Goal: Check status: Check status

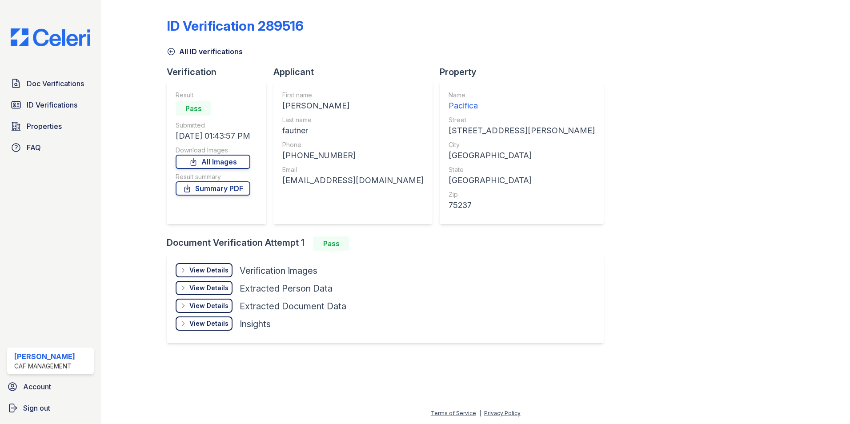
drag, startPoint x: 172, startPoint y: 50, endPoint x: 182, endPoint y: 46, distance: 10.7
click at [172, 50] on icon at bounding box center [171, 51] width 9 height 9
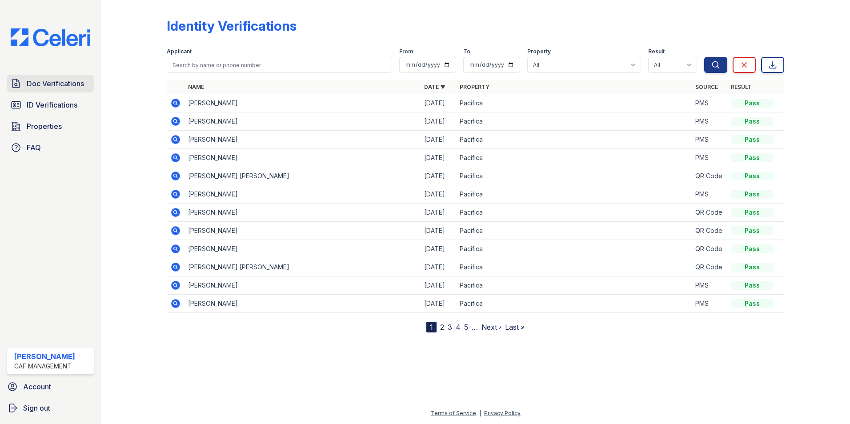
click at [73, 88] on span "Doc Verifications" at bounding box center [55, 83] width 57 height 11
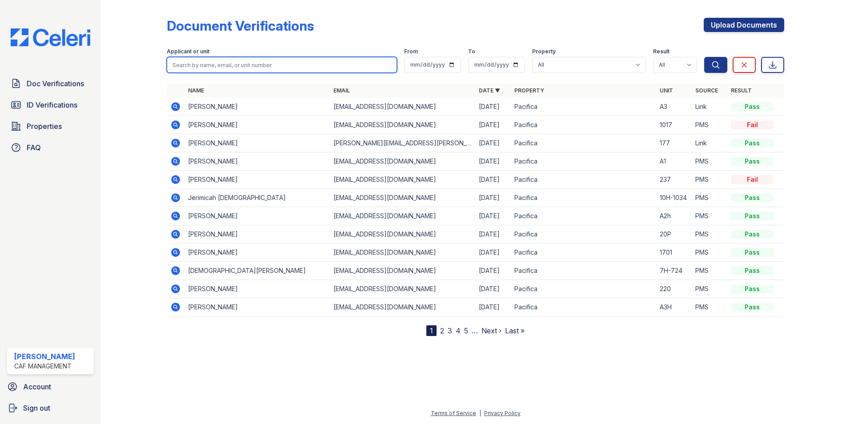
click at [217, 68] on input "search" at bounding box center [282, 65] width 230 height 16
type input "robinson"
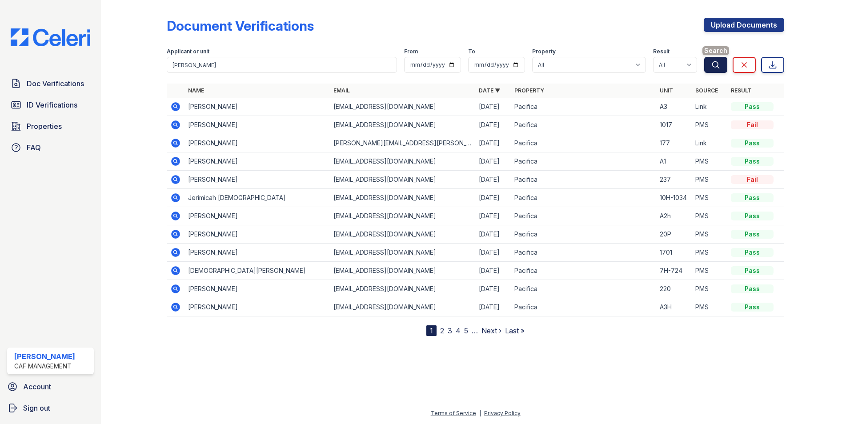
click at [709, 64] on button "Search" at bounding box center [715, 65] width 23 height 16
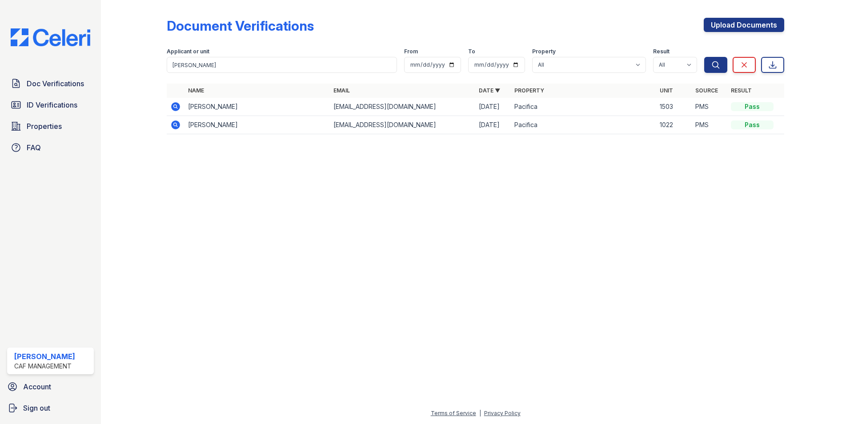
click at [174, 108] on icon at bounding box center [175, 106] width 11 height 11
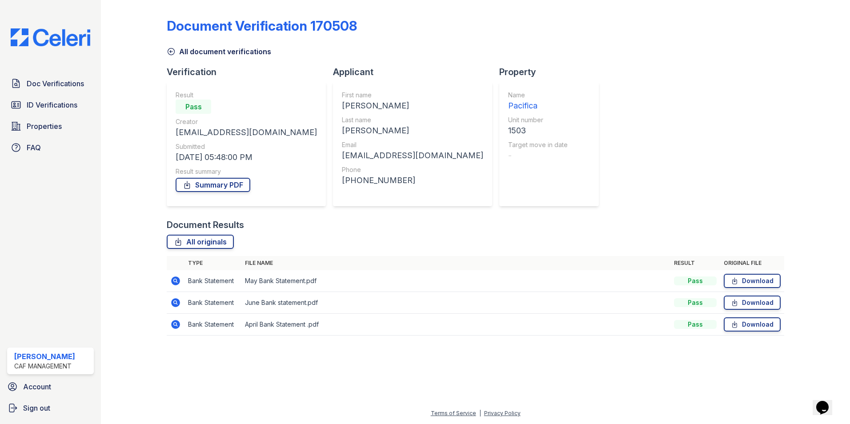
click at [175, 285] on icon at bounding box center [175, 281] width 9 height 9
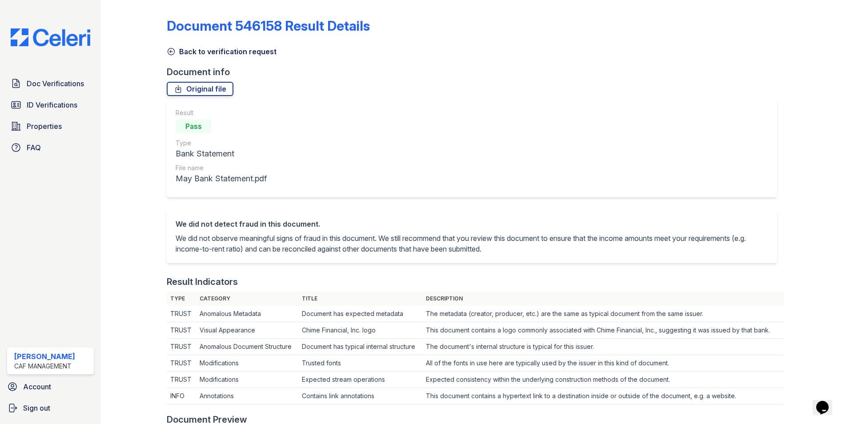
click at [175, 48] on icon at bounding box center [171, 51] width 9 height 9
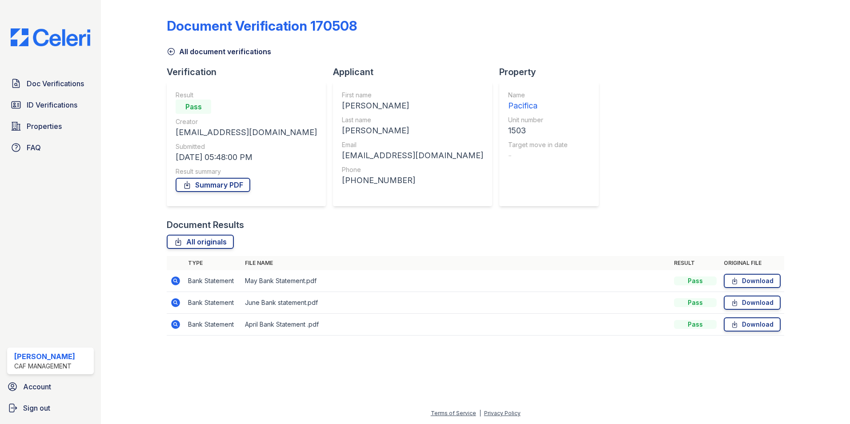
click at [179, 303] on icon at bounding box center [175, 302] width 9 height 9
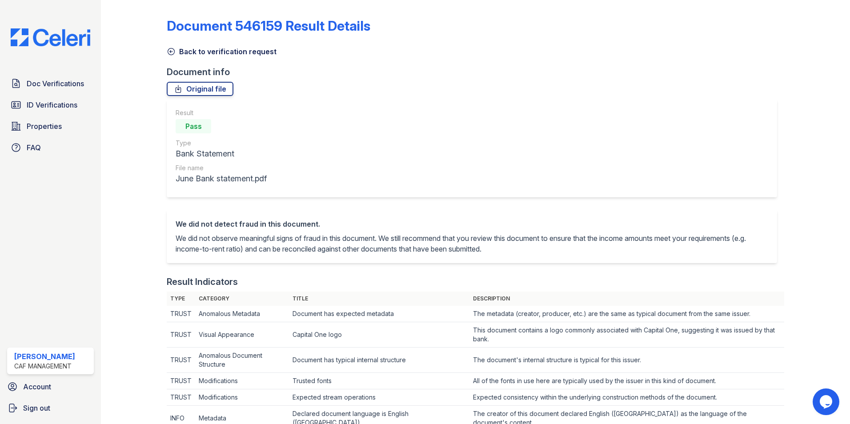
click at [169, 51] on icon at bounding box center [171, 51] width 9 height 9
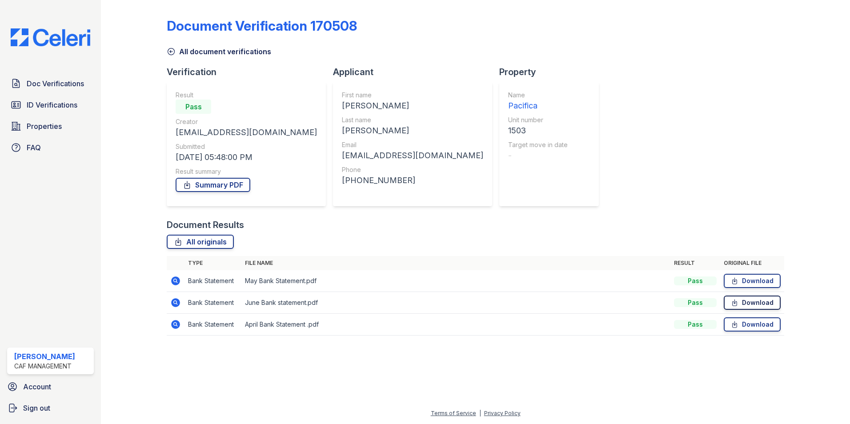
click at [732, 300] on icon at bounding box center [735, 302] width 8 height 9
